Goal: Information Seeking & Learning: Learn about a topic

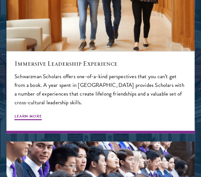
scroll to position [725, 0]
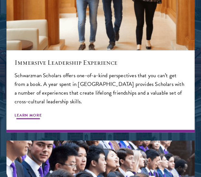
click at [33, 113] on span "Learn More" at bounding box center [28, 117] width 27 height 8
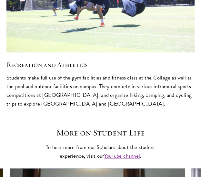
scroll to position [1873, 0]
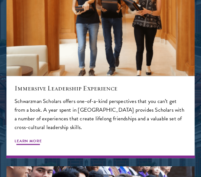
scroll to position [730, 0]
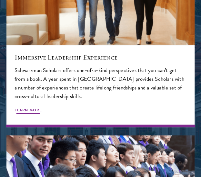
click at [39, 97] on div "Immersive Leadership Experience Schwarzman Scholars offers one-of-a-kind perspe…" at bounding box center [100, 86] width 188 height 82
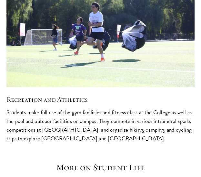
scroll to position [1853, 0]
